Goal: Task Accomplishment & Management: Manage account settings

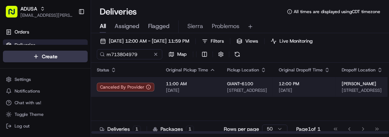
type input "m713804979"
click at [205, 97] on td "11:00 AM 09/18/2025" at bounding box center [190, 87] width 61 height 20
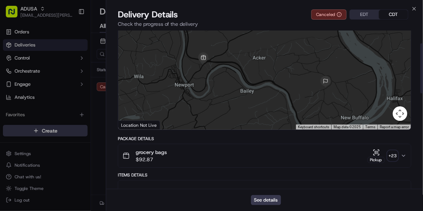
scroll to position [41, 0]
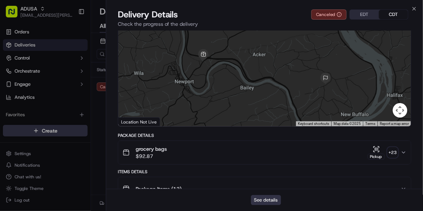
click at [269, 136] on button "See details" at bounding box center [266, 200] width 30 height 10
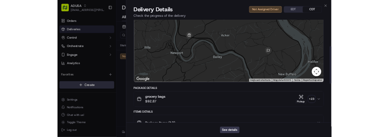
scroll to position [275, 0]
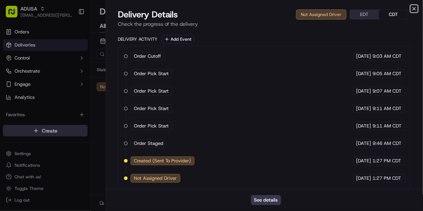
click at [389, 8] on icon "button" at bounding box center [415, 9] width 6 height 6
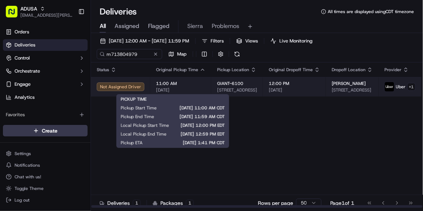
click at [200, 83] on span "11:00 AM" at bounding box center [180, 84] width 49 height 6
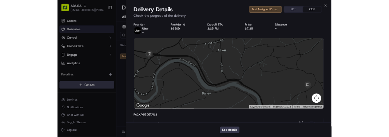
scroll to position [0, 0]
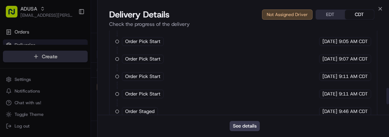
scroll to position [350, 0]
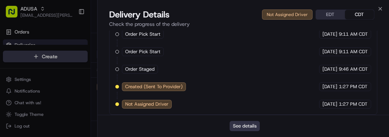
click at [239, 123] on button "See details" at bounding box center [245, 126] width 30 height 10
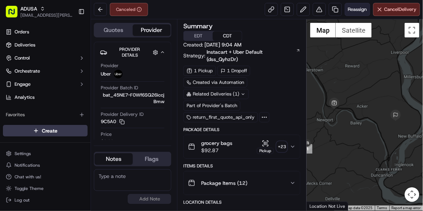
click at [356, 14] on button "Reassign" at bounding box center [357, 9] width 25 height 13
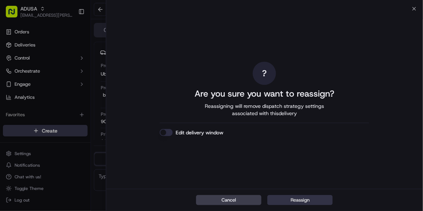
click at [292, 202] on button "Reassign" at bounding box center [301, 200] width 66 height 10
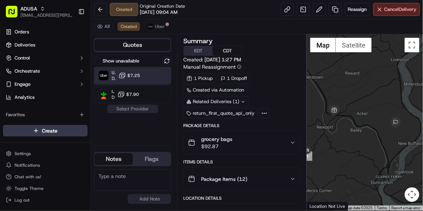
click at [168, 76] on div "Uber Dropoff ETA 51 minutes $7.25" at bounding box center [133, 75] width 78 height 17
click at [130, 108] on button "Assign Provider" at bounding box center [133, 109] width 52 height 9
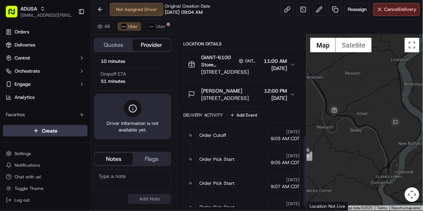
scroll to position [260, 0]
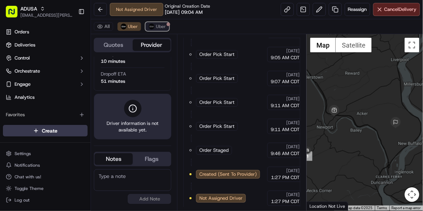
click at [156, 25] on span "Uber" at bounding box center [161, 27] width 10 height 6
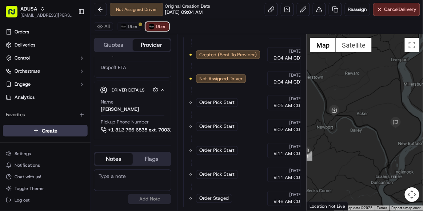
scroll to position [366, 0]
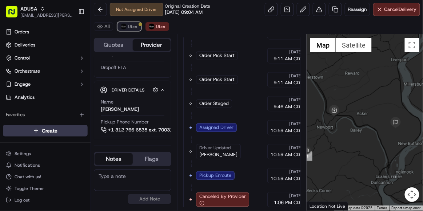
click at [131, 27] on span "Uber" at bounding box center [133, 27] width 10 height 6
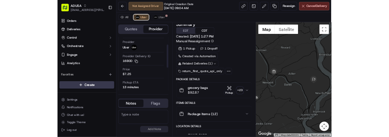
scroll to position [0, 0]
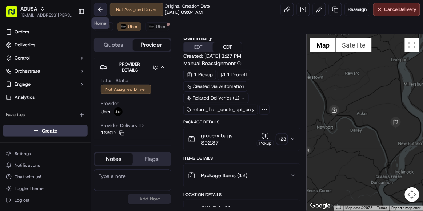
click at [97, 9] on button at bounding box center [100, 9] width 13 height 13
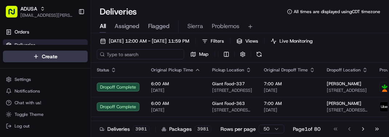
click at [127, 53] on input at bounding box center [140, 54] width 87 height 10
paste input "m715889570"
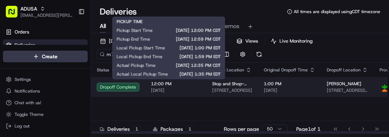
type input "m715889570"
click at [194, 85] on span "12:00 PM" at bounding box center [175, 84] width 49 height 6
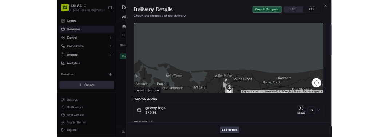
scroll to position [23, 0]
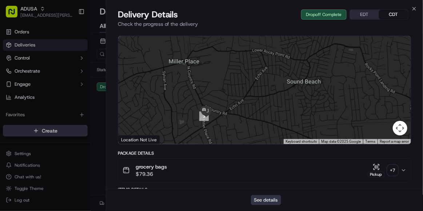
click at [266, 198] on button "See details" at bounding box center [266, 200] width 30 height 10
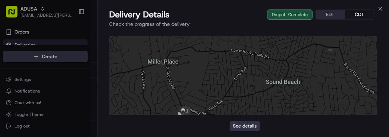
scroll to position [0, 0]
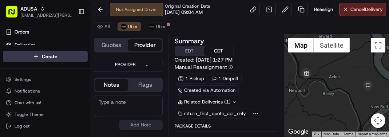
click at [114, 102] on textarea at bounding box center [128, 106] width 69 height 22
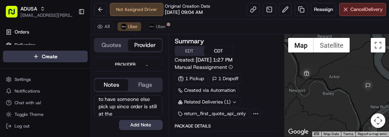
scroll to position [39, 0]
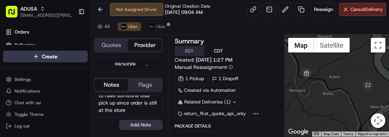
type textarea "per store no one ever showed to pick up order and then is now showing cancelled…"
click at [136, 122] on button "Add Note" at bounding box center [141, 125] width 44 height 10
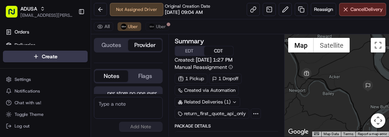
scroll to position [62, 0]
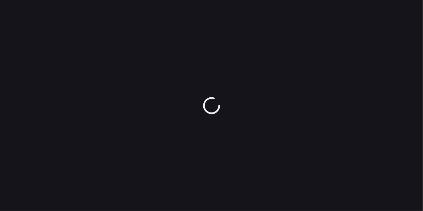
click at [266, 198] on div at bounding box center [211, 105] width 423 height 211
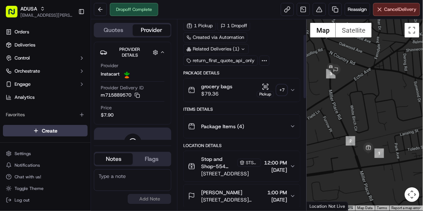
scroll to position [45, 0]
click at [254, 127] on div "Package Items ( 4 )" at bounding box center [239, 126] width 102 height 15
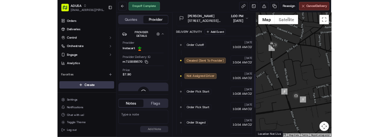
scroll to position [333, 0]
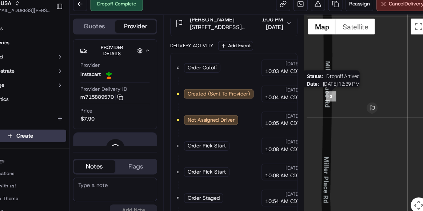
drag, startPoint x: 312, startPoint y: 96, endPoint x: 334, endPoint y: 95, distance: 22.9
click at [334, 95] on img "3" at bounding box center [331, 94] width 9 height 9
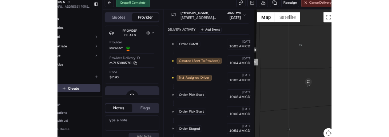
scroll to position [0, 0]
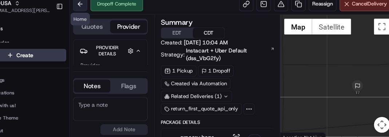
click at [101, 11] on button at bounding box center [100, 9] width 13 height 13
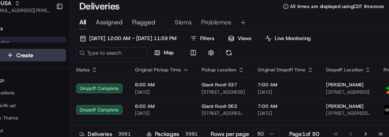
click at [356, 32] on div "All Assigned Flagged Sierra Problemos" at bounding box center [240, 26] width 298 height 13
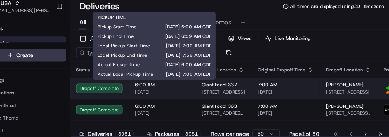
click at [191, 92] on span "[DATE]" at bounding box center [175, 90] width 49 height 6
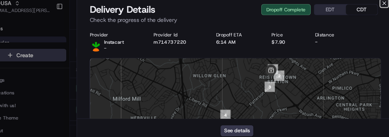
click at [379, 8] on icon "button" at bounding box center [380, 9] width 6 height 6
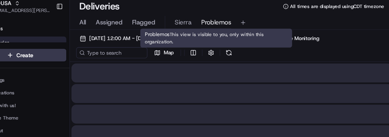
click at [229, 24] on span "Problemos" at bounding box center [226, 26] width 28 height 9
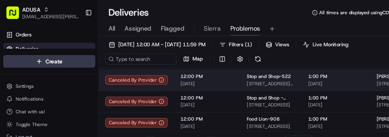
click at [322, 80] on span "[DATE]" at bounding box center [309, 77] width 51 height 6
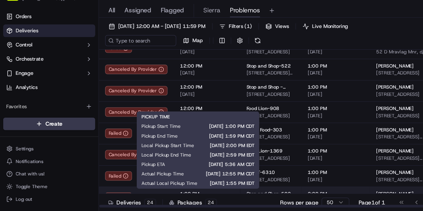
click at [203, 194] on span "1:00 PM" at bounding box center [190, 196] width 49 height 6
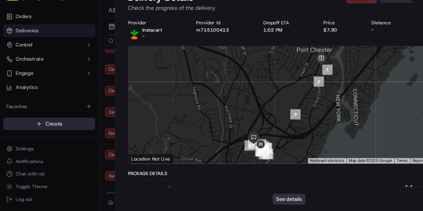
click at [267, 199] on button "See details" at bounding box center [266, 200] width 30 height 10
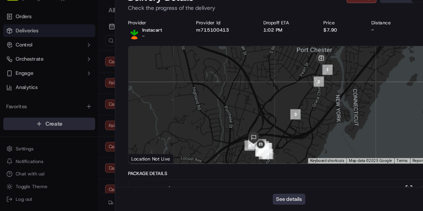
scroll to position [344, 0]
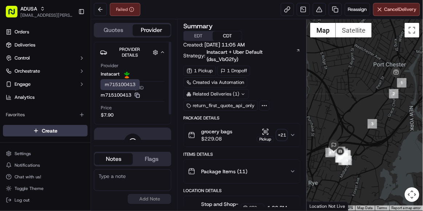
click at [138, 93] on icon "button" at bounding box center [137, 95] width 5 height 5
click at [125, 178] on textarea at bounding box center [133, 181] width 78 height 22
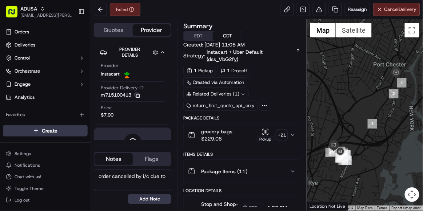
paste textarea "incorrect customer information (phone/address"
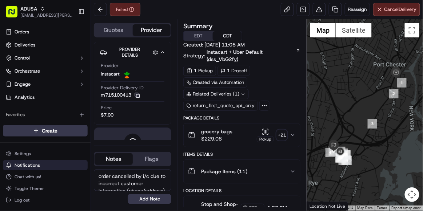
drag, startPoint x: 151, startPoint y: 190, endPoint x: 84, endPoint y: 165, distance: 71.4
click at [84, 165] on div "ADUSA sierra.centeno@adusa.com Toggle Sidebar Orders Deliveries Control Orchest…" at bounding box center [211, 105] width 423 height 211
type textarea "order cancelled by i/c due to incorrect customer information (phone/address) se…"
click at [160, 202] on button "Add Note" at bounding box center [150, 199] width 44 height 10
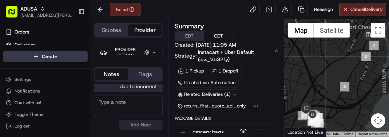
click at [355, 60] on div at bounding box center [337, 77] width 104 height 117
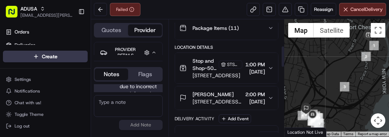
scroll to position [145, 0]
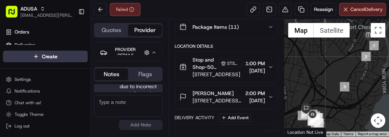
click at [139, 55] on div "Quotes Provider Provider Details Hidden ( 4 ) Provider Instacart Provider Deliv…" at bounding box center [130, 77] width 78 height 117
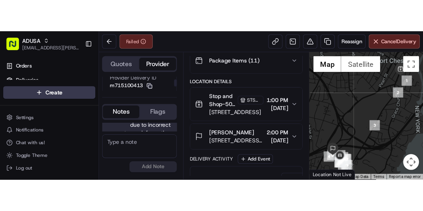
scroll to position [45, 0]
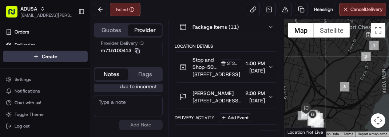
click at [357, 55] on div at bounding box center [337, 77] width 104 height 117
click at [357, 85] on div at bounding box center [337, 77] width 104 height 117
click at [350, 73] on div at bounding box center [337, 77] width 104 height 117
click at [99, 7] on button at bounding box center [100, 9] width 13 height 13
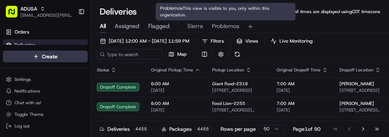
click at [230, 28] on span "Problemos" at bounding box center [226, 26] width 28 height 9
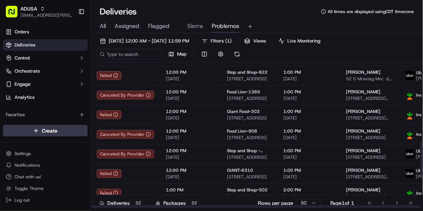
scroll to position [345, 0]
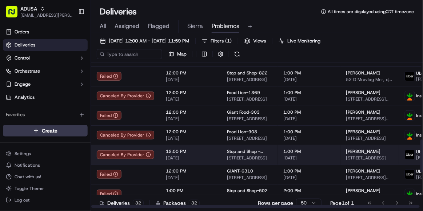
click at [214, 165] on td "12:00 PM 09/18/2025" at bounding box center [190, 155] width 61 height 20
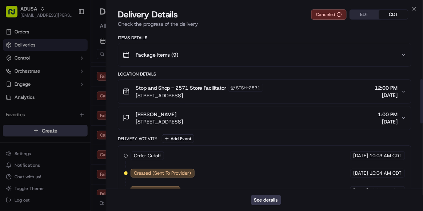
scroll to position [175, 0]
click at [277, 204] on button "See details" at bounding box center [266, 200] width 30 height 10
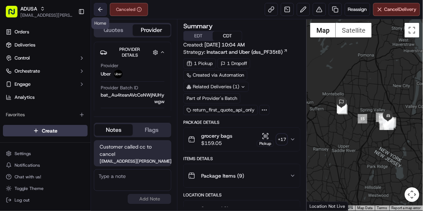
click at [101, 6] on button at bounding box center [100, 9] width 13 height 13
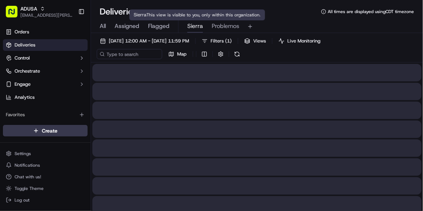
click at [199, 25] on span "Sierra" at bounding box center [195, 26] width 16 height 9
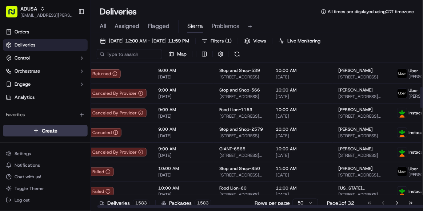
scroll to position [171, 8]
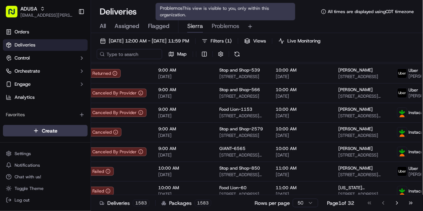
click at [229, 29] on span "Problemos" at bounding box center [226, 26] width 28 height 9
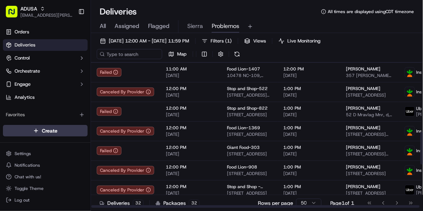
scroll to position [311, 0]
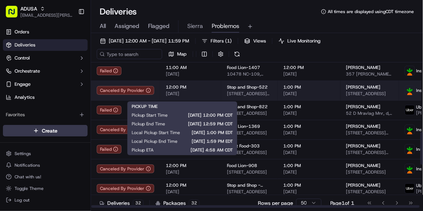
click at [203, 90] on span "12:00 PM" at bounding box center [190, 87] width 49 height 6
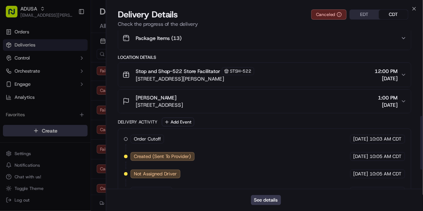
scroll to position [309, 0]
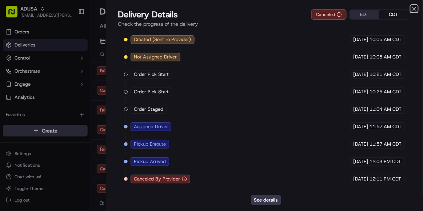
click at [415, 8] on icon "button" at bounding box center [415, 9] width 6 height 6
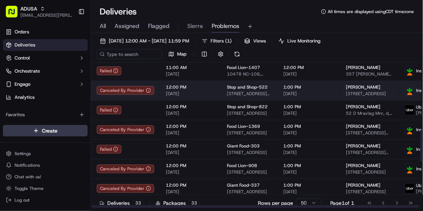
click at [206, 90] on span "12:00 PM" at bounding box center [190, 87] width 49 height 6
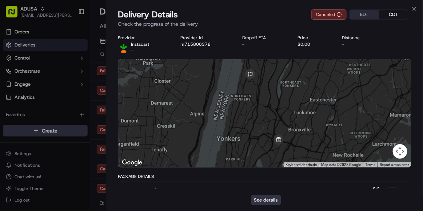
click at [264, 198] on button "See details" at bounding box center [266, 200] width 30 height 10
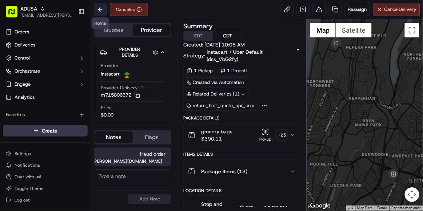
click at [98, 11] on button at bounding box center [100, 9] width 13 height 13
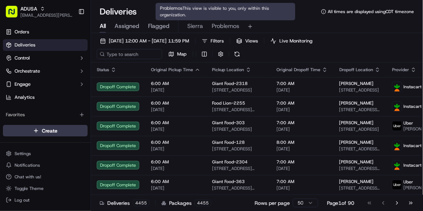
click at [223, 26] on span "Problemos" at bounding box center [226, 26] width 28 height 9
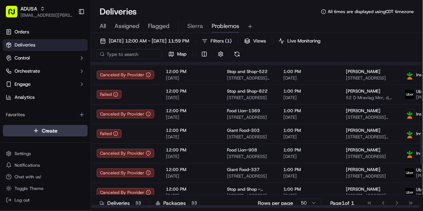
scroll to position [327, 0]
click at [203, 100] on span "[DATE]" at bounding box center [190, 98] width 49 height 6
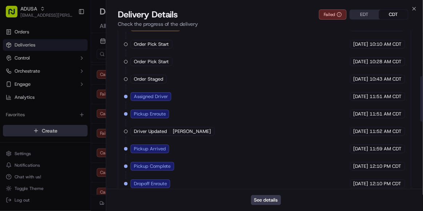
scroll to position [395, 0]
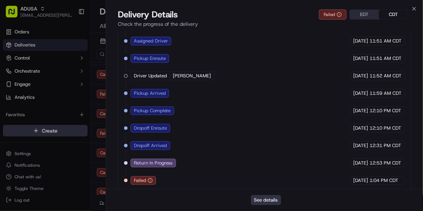
click at [273, 203] on button "See details" at bounding box center [266, 200] width 30 height 10
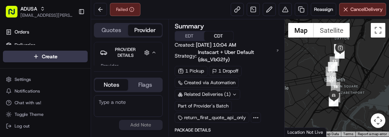
click at [145, 104] on textarea at bounding box center [128, 106] width 69 height 22
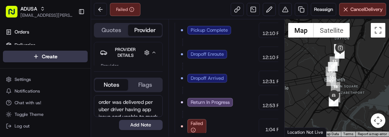
drag, startPoint x: 126, startPoint y: 114, endPoint x: 90, endPoint y: 95, distance: 41.0
click at [90, 95] on div "ADUSA [EMAIL_ADDRESS][PERSON_NAME][DOMAIN_NAME] Toggle Sidebar Orders Deliverie…" at bounding box center [194, 68] width 389 height 137
type textarea "order was delivered per uber driver having app issue and unable to mark order a…"
click at [368, 105] on div at bounding box center [337, 77] width 104 height 117
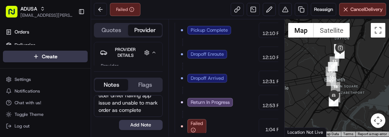
scroll to position [20, 0]
click at [137, 108] on textarea "order was delivered per uber driver having app issue and unable to mark order a…" at bounding box center [128, 106] width 69 height 22
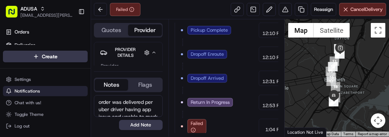
drag, startPoint x: 135, startPoint y: 110, endPoint x: 87, endPoint y: 91, distance: 51.3
click at [87, 91] on div "ADUSA [EMAIL_ADDRESS][PERSON_NAME][DOMAIN_NAME] Toggle Sidebar Orders Deliverie…" at bounding box center [194, 68] width 389 height 137
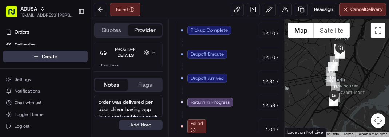
click at [137, 127] on button "Add Note" at bounding box center [141, 125] width 44 height 10
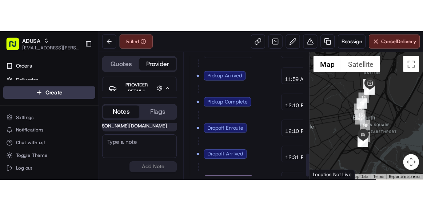
scroll to position [504, 0]
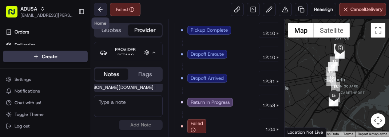
click at [103, 7] on button at bounding box center [100, 9] width 13 height 13
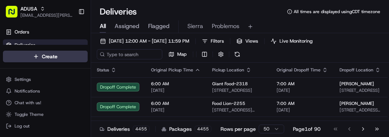
click at [217, 20] on button "Problemos" at bounding box center [226, 26] width 28 height 12
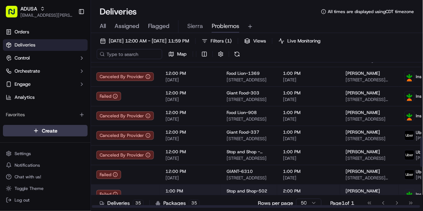
scroll to position [364, 0]
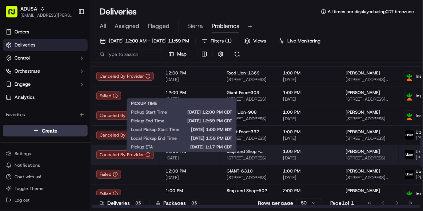
click at [202, 155] on span "12:00 PM" at bounding box center [190, 152] width 49 height 6
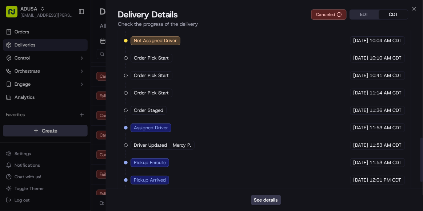
scroll to position [412, 0]
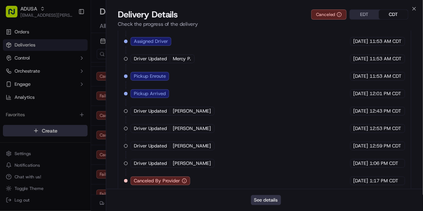
click at [261, 200] on button "See details" at bounding box center [266, 200] width 30 height 10
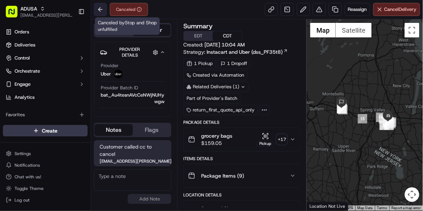
click at [104, 10] on button at bounding box center [100, 9] width 13 height 13
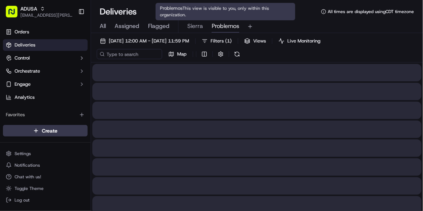
click at [232, 27] on span "Problemos" at bounding box center [226, 26] width 28 height 9
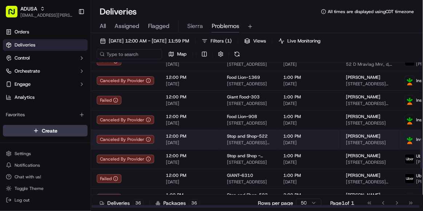
scroll to position [379, 0]
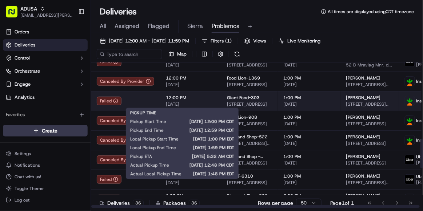
click at [203, 105] on span "[DATE]" at bounding box center [190, 105] width 49 height 6
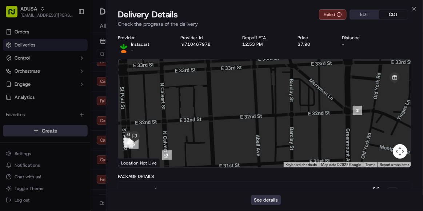
click at [265, 202] on button "See details" at bounding box center [266, 200] width 30 height 10
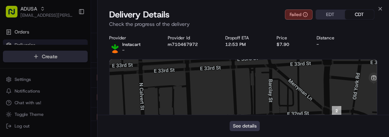
scroll to position [0, 0]
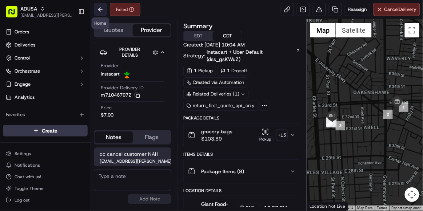
click at [102, 10] on button at bounding box center [100, 9] width 13 height 13
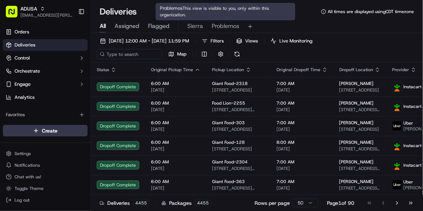
click at [216, 28] on span "Problemos" at bounding box center [226, 26] width 28 height 9
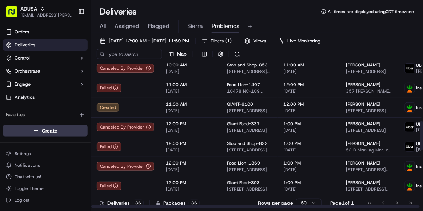
scroll to position [296, 0]
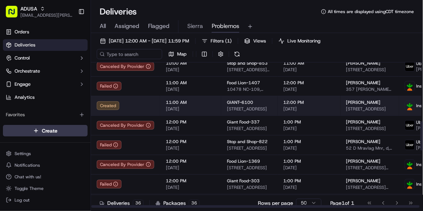
click at [205, 106] on span "11:00 AM" at bounding box center [190, 103] width 49 height 6
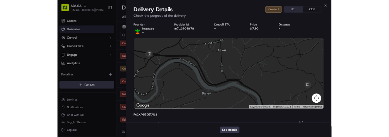
scroll to position [258, 0]
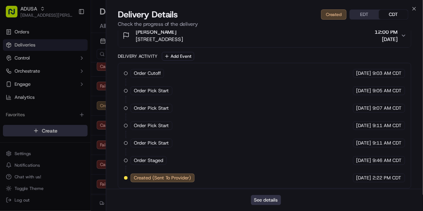
click at [269, 202] on button "See details" at bounding box center [266, 200] width 30 height 10
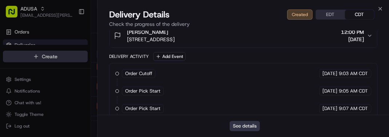
scroll to position [0, 0]
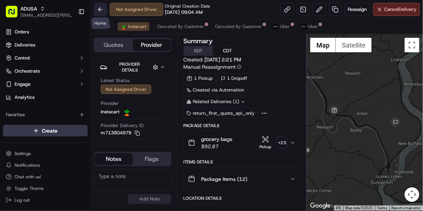
click at [100, 11] on button at bounding box center [100, 9] width 13 height 13
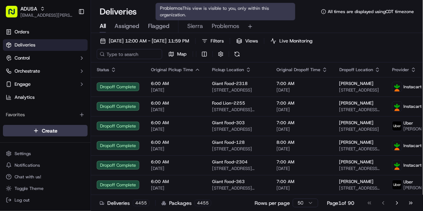
click at [227, 28] on span "Problemos" at bounding box center [226, 26] width 28 height 9
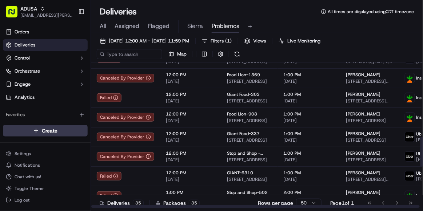
scroll to position [365, 0]
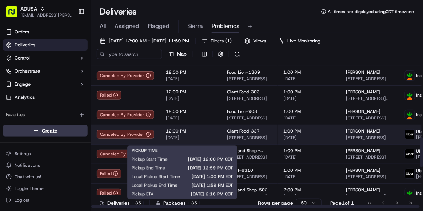
click at [205, 140] on span "[DATE]" at bounding box center [190, 138] width 49 height 6
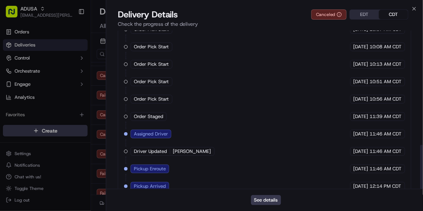
scroll to position [412, 0]
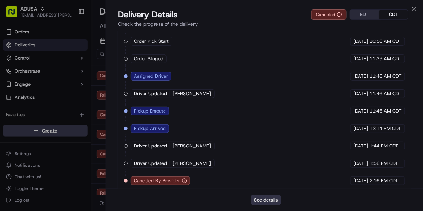
click at [265, 201] on button "See details" at bounding box center [266, 200] width 30 height 10
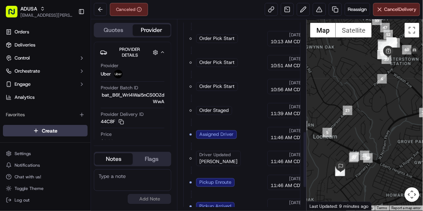
scroll to position [376, 0]
click at [107, 176] on textarea at bounding box center [133, 181] width 78 height 22
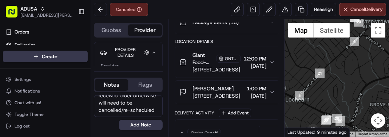
scroll to position [0, 0]
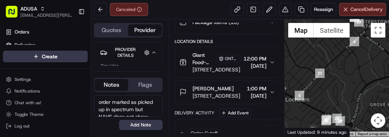
drag, startPoint x: 124, startPoint y: 115, endPoint x: 98, endPoint y: 95, distance: 33.3
click at [98, 95] on textarea "order marked as picked up in spectrum but NAHS does not show driver completing …" at bounding box center [128, 106] width 69 height 22
type textarea "order marked as picked up in spectrum but NAHS does not show driver completing …"
click at [138, 125] on button "Add Note" at bounding box center [141, 125] width 44 height 10
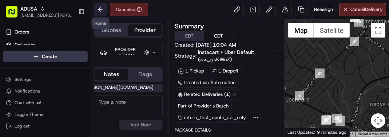
click at [100, 8] on button at bounding box center [100, 9] width 13 height 13
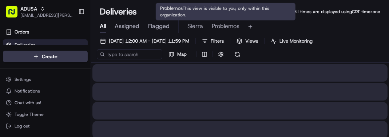
click at [222, 28] on span "Problemos" at bounding box center [226, 26] width 28 height 9
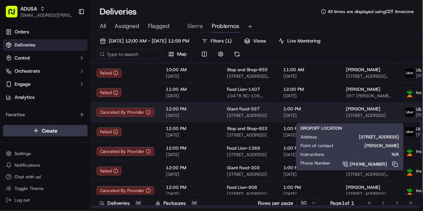
scroll to position [289, 88]
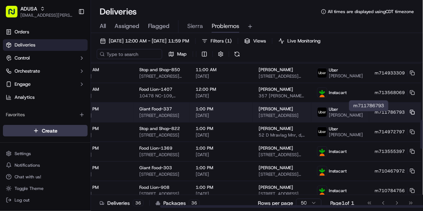
click at [412, 115] on rect at bounding box center [413, 113] width 3 height 3
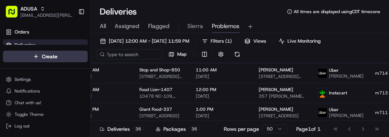
scroll to position [0, 0]
click at [376, 53] on div "09/18/2025 12:00 AM - 09/18/2025 11:59 PM Filters ( 1 ) Views Live Monitoring M…" at bounding box center [240, 49] width 298 height 27
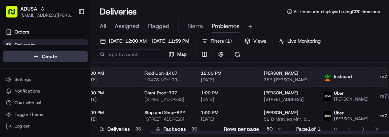
scroll to position [308, 83]
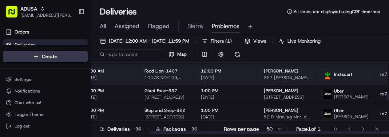
click at [236, 94] on span "1:00 PM" at bounding box center [226, 91] width 51 height 6
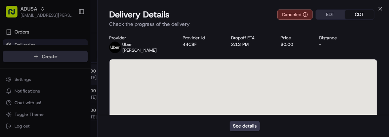
click at [236, 96] on div at bounding box center [244, 113] width 268 height 108
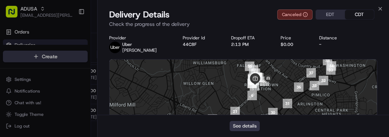
click at [250, 124] on button "See details" at bounding box center [245, 126] width 30 height 10
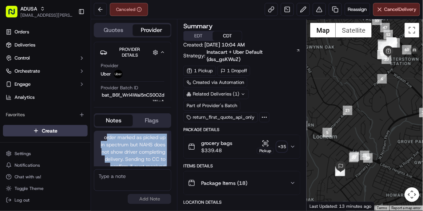
drag, startPoint x: 166, startPoint y: 154, endPoint x: 105, endPoint y: 132, distance: 64.2
click at [105, 132] on div "order marked as picked up in spectrum but NAHS does not show driver completing …" at bounding box center [133, 162] width 78 height 63
copy span "rder marked as picked up in spectrum but NAHS does not show driver completing d…"
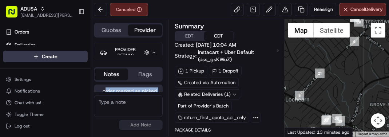
drag, startPoint x: 366, startPoint y: 63, endPoint x: 358, endPoint y: 56, distance: 11.1
click at [366, 63] on div at bounding box center [337, 77] width 104 height 117
click at [100, 9] on button at bounding box center [100, 9] width 13 height 13
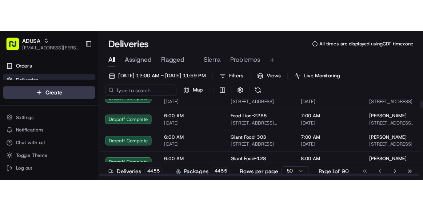
scroll to position [26, 0]
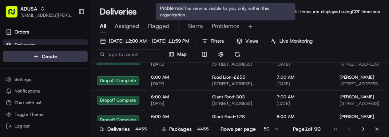
click at [226, 27] on span "Problemos" at bounding box center [226, 26] width 28 height 9
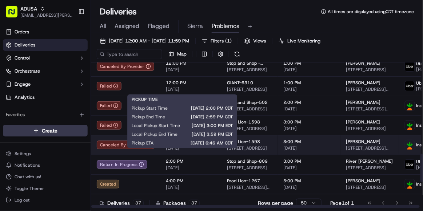
scroll to position [469, 0]
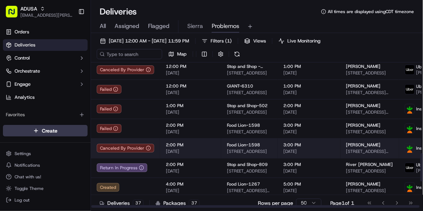
click at [210, 135] on span "[DATE]" at bounding box center [190, 132] width 49 height 6
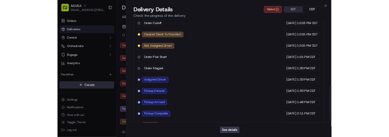
scroll to position [309, 0]
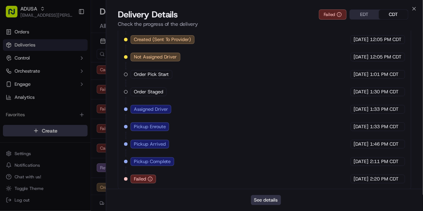
click at [271, 136] on button "See details" at bounding box center [266, 200] width 30 height 10
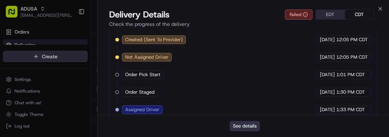
scroll to position [0, 0]
click at [381, 8] on icon "button" at bounding box center [380, 9] width 6 height 6
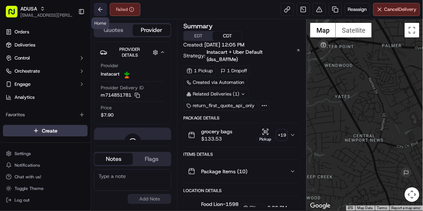
click at [99, 11] on button at bounding box center [100, 9] width 13 height 13
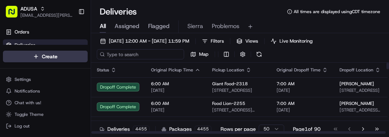
click at [118, 54] on input at bounding box center [140, 54] width 87 height 10
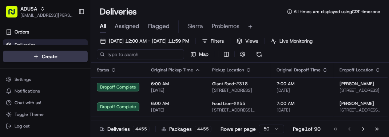
paste input "m713584528"
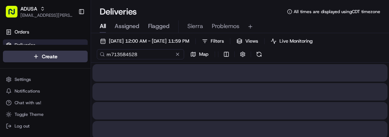
type input "m713584528"
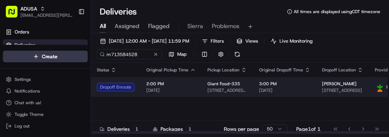
click at [185, 83] on span "2:00 PM" at bounding box center [170, 84] width 49 height 6
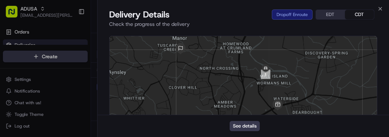
click at [258, 97] on div at bounding box center [244, 90] width 268 height 108
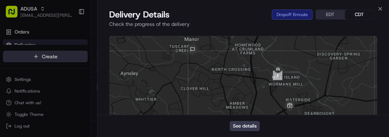
drag, startPoint x: 293, startPoint y: 80, endPoint x: 307, endPoint y: 80, distance: 13.8
click at [307, 80] on div at bounding box center [244, 90] width 268 height 108
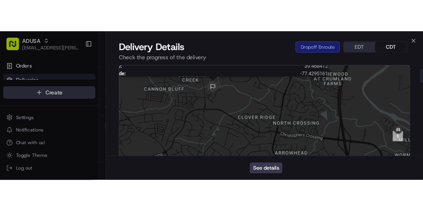
scroll to position [28, 0]
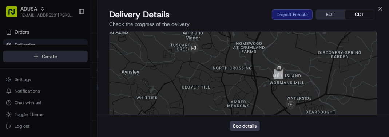
click at [210, 24] on p "Check the progress of the delivery" at bounding box center [243, 23] width 268 height 7
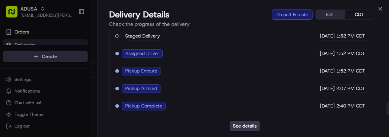
scroll to position [470, 0]
